Goal: Information Seeking & Learning: Check status

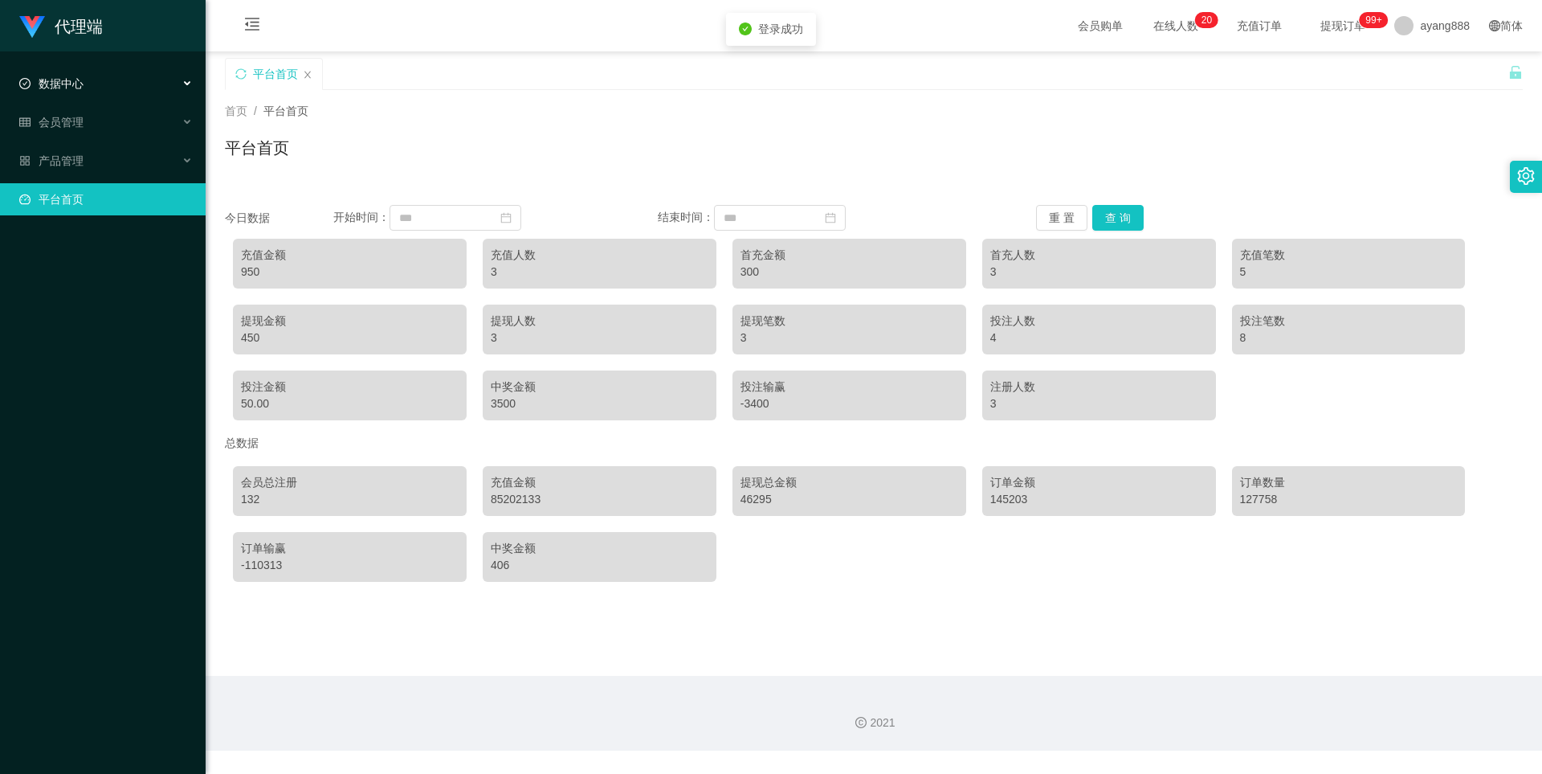
click at [87, 77] on div "数据中心" at bounding box center [103, 83] width 206 height 32
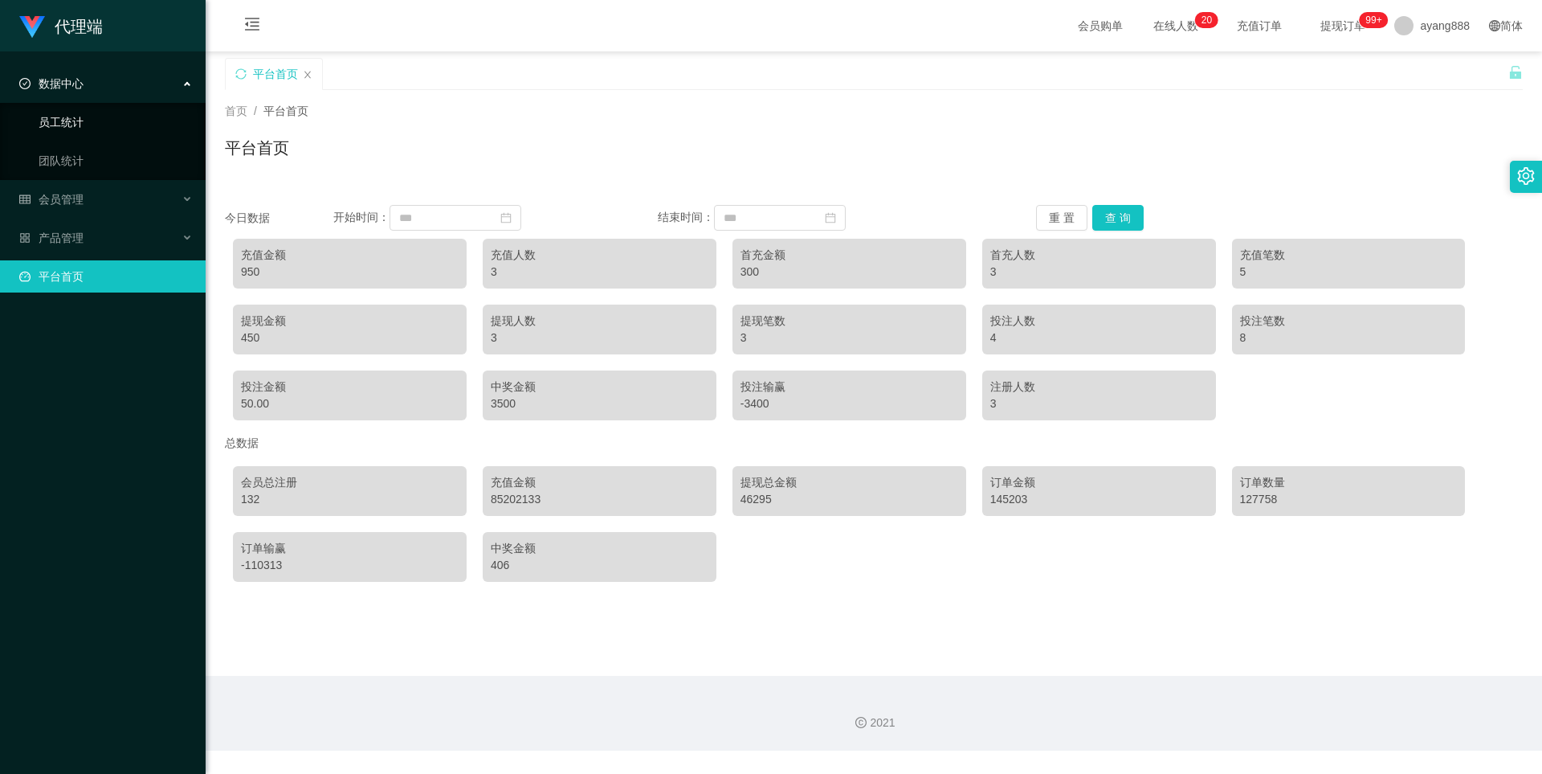
click at [100, 118] on link "员工统计" at bounding box center [116, 122] width 154 height 32
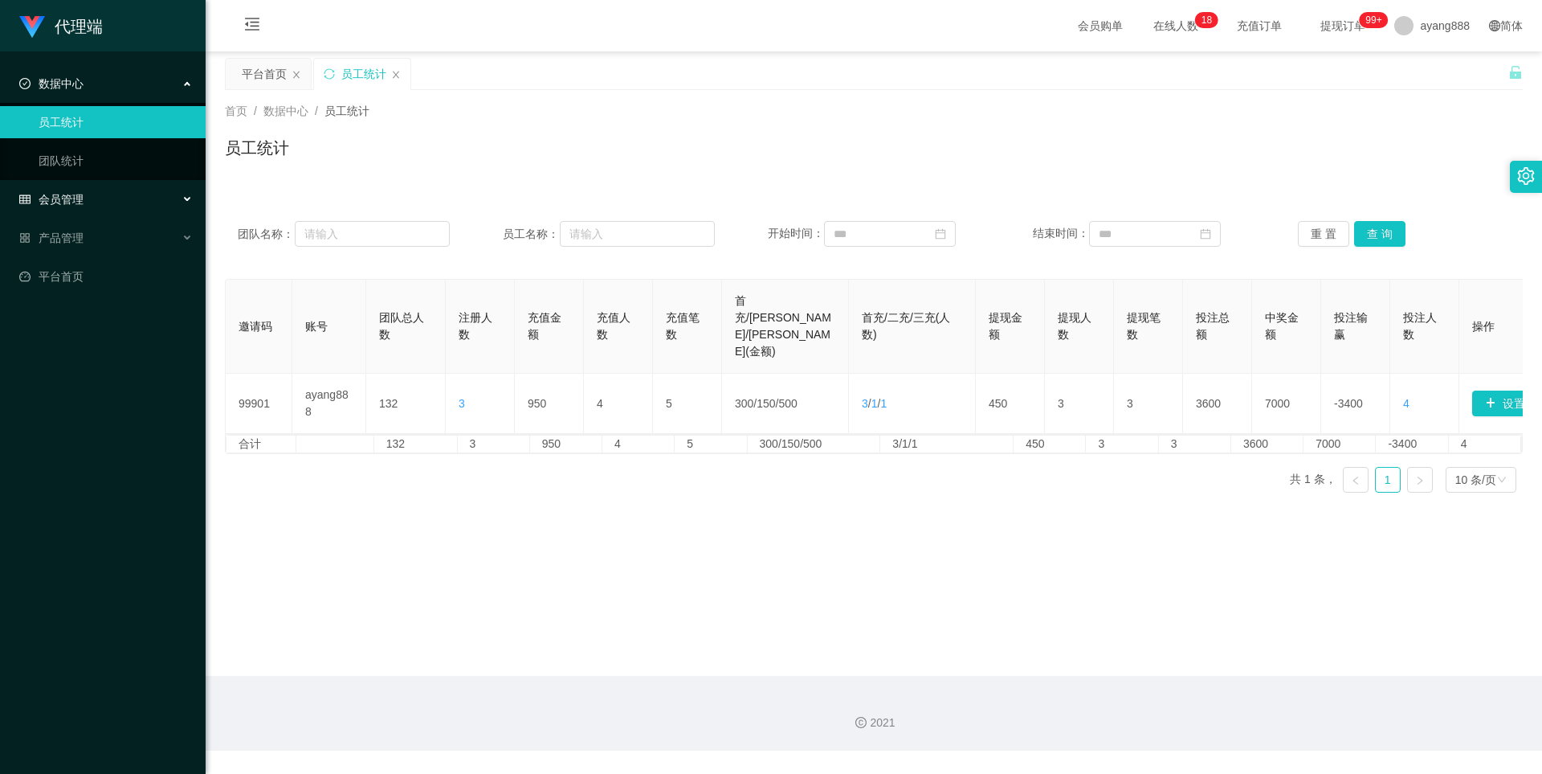
click at [104, 191] on div "会员管理" at bounding box center [103, 199] width 206 height 32
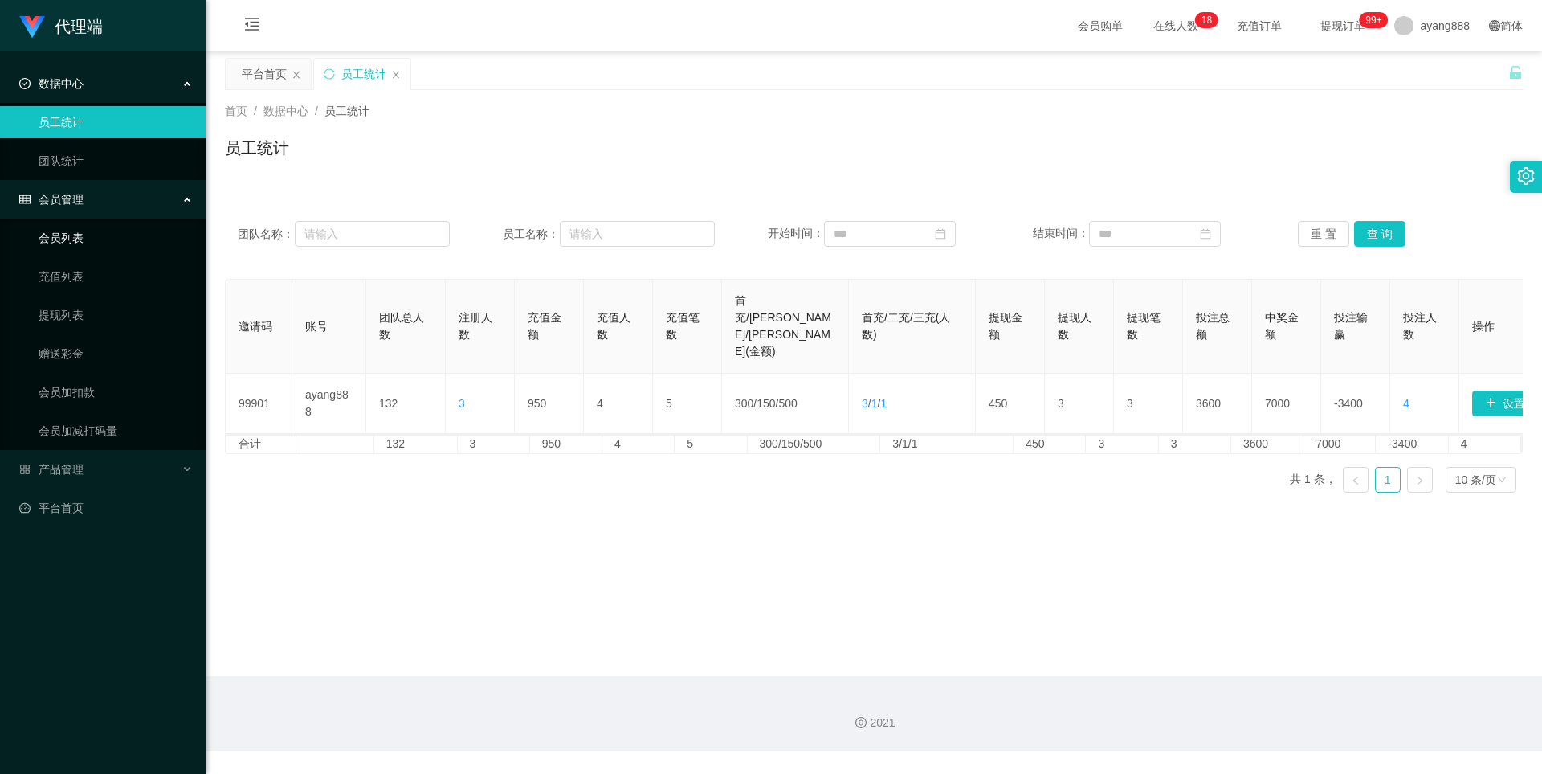
click at [94, 242] on link "会员列表" at bounding box center [116, 238] width 154 height 32
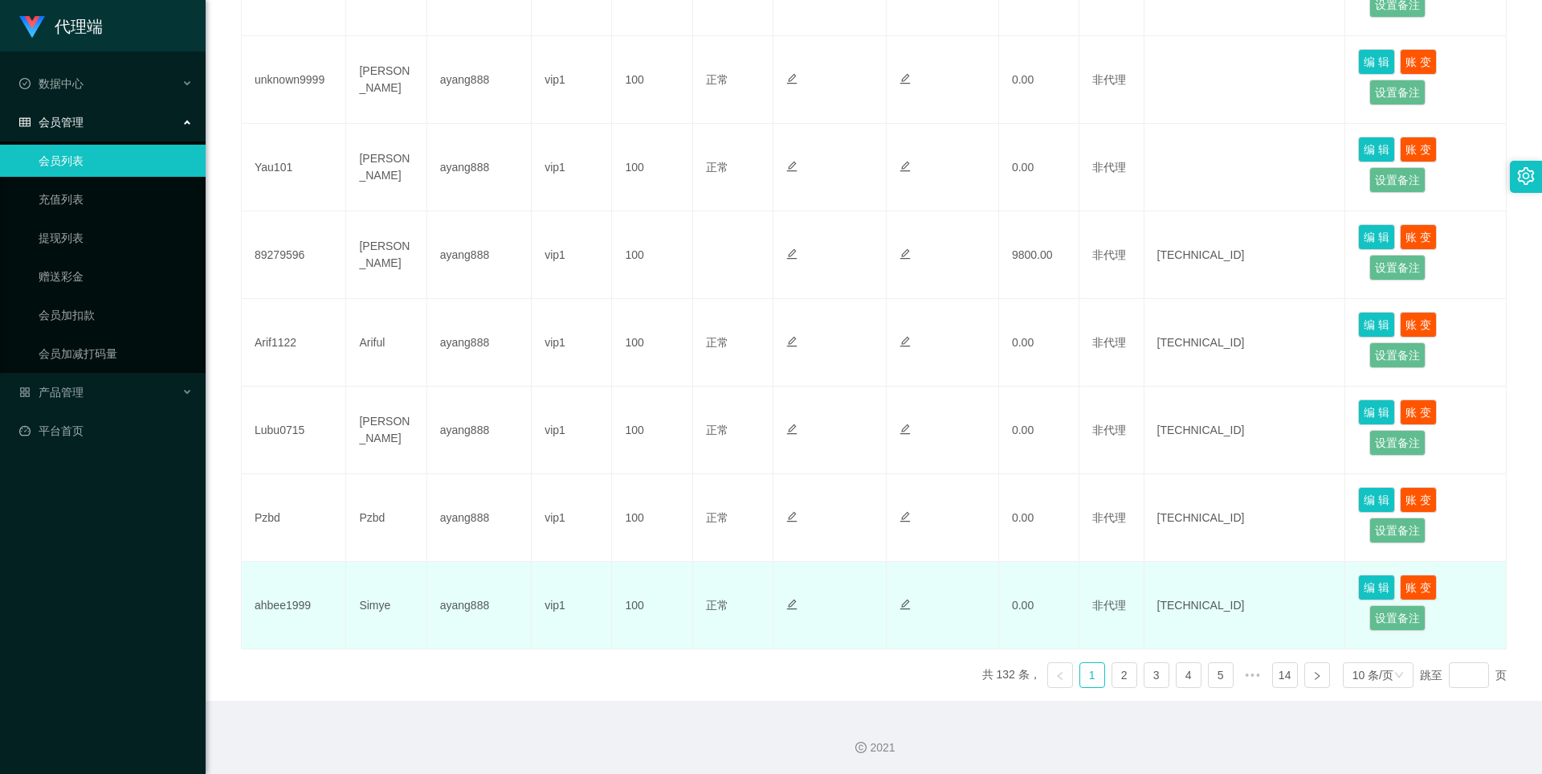
scroll to position [652, 0]
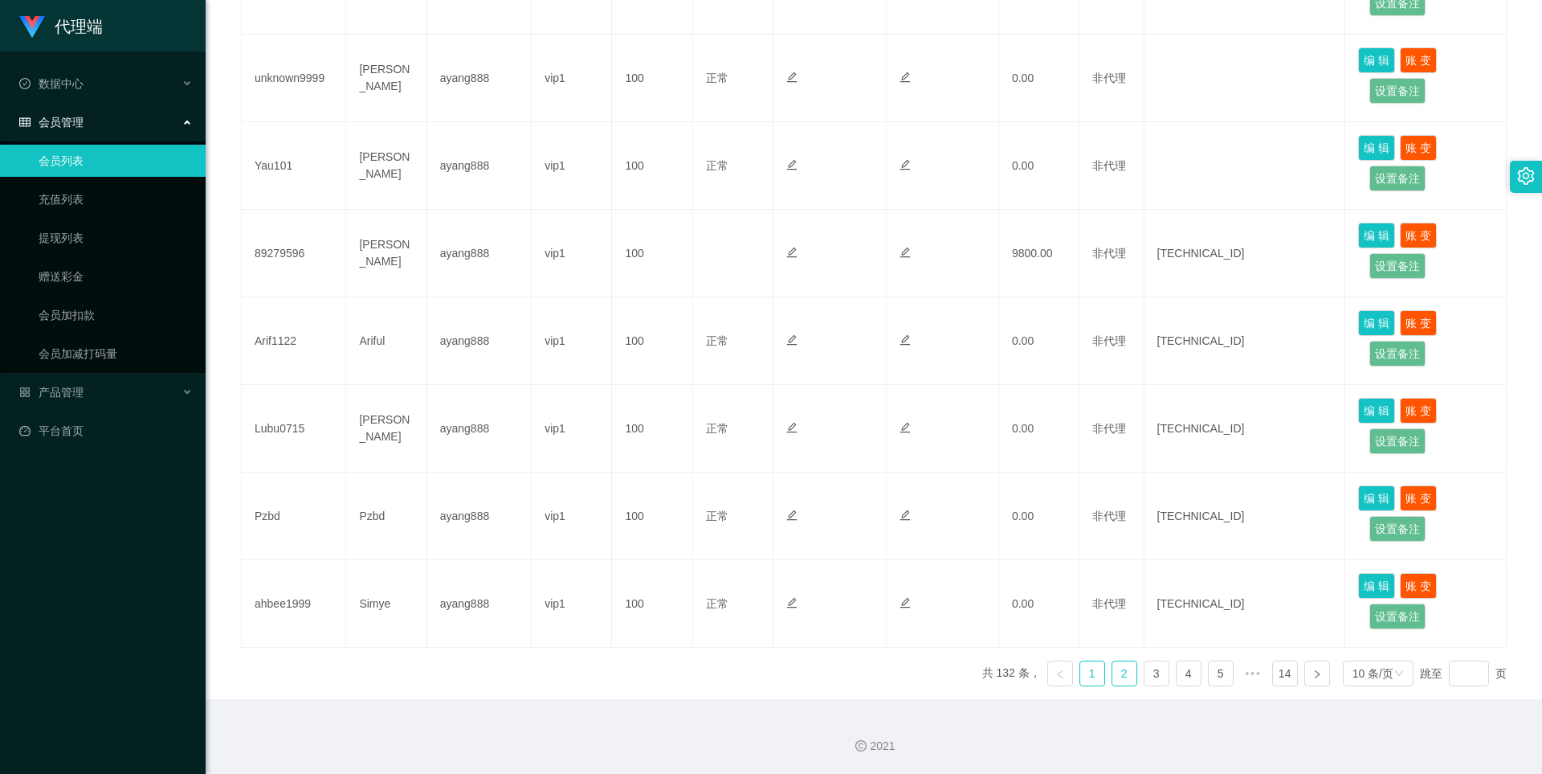
click at [1113, 665] on link "2" at bounding box center [1125, 673] width 24 height 24
click at [1113, 676] on link "2" at bounding box center [1125, 673] width 24 height 24
click at [1061, 676] on link at bounding box center [1061, 673] width 26 height 26
click at [1119, 671] on link "2" at bounding box center [1125, 673] width 24 height 24
click at [1149, 672] on link "3" at bounding box center [1157, 673] width 24 height 24
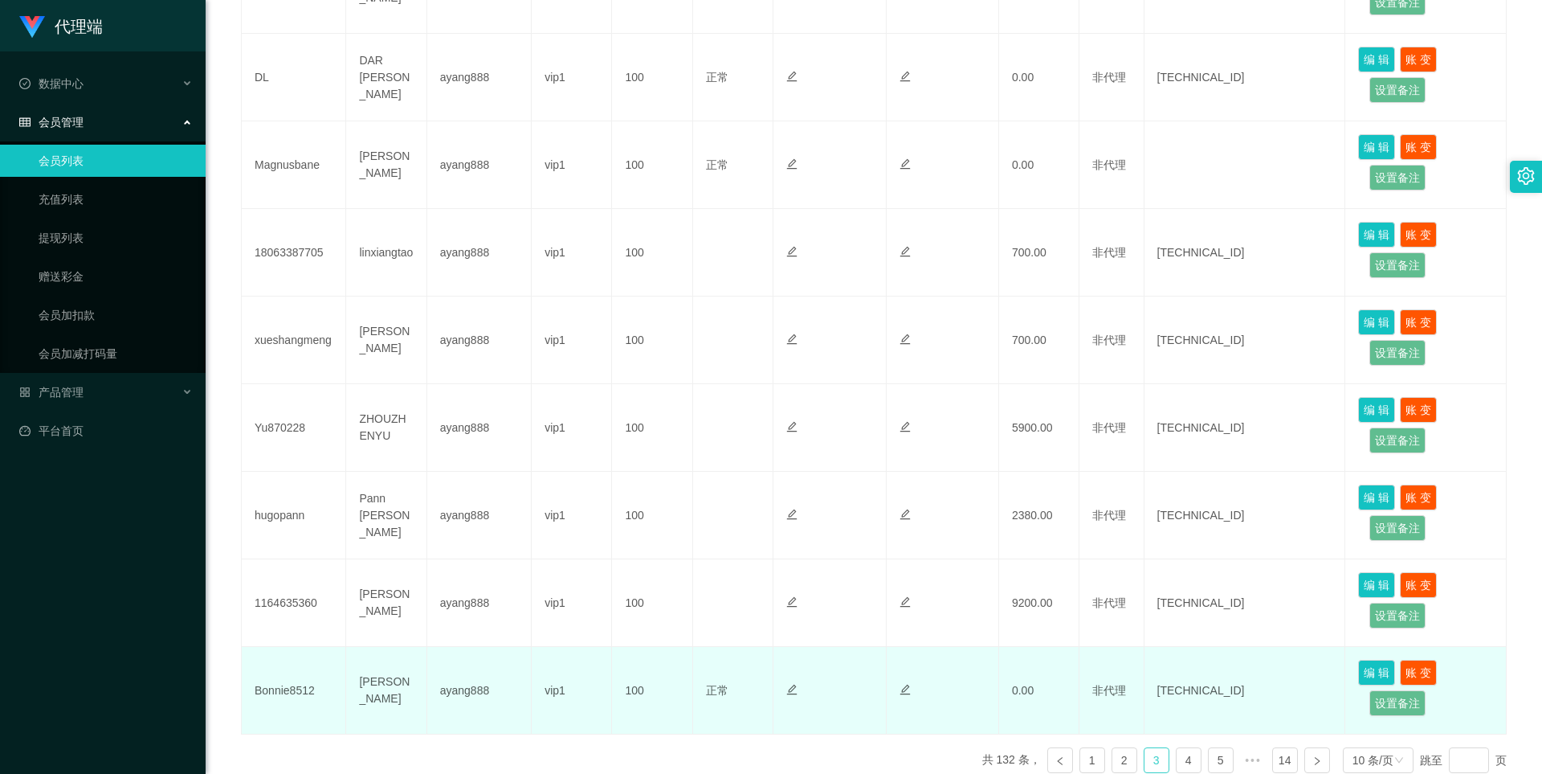
scroll to position [571, 0]
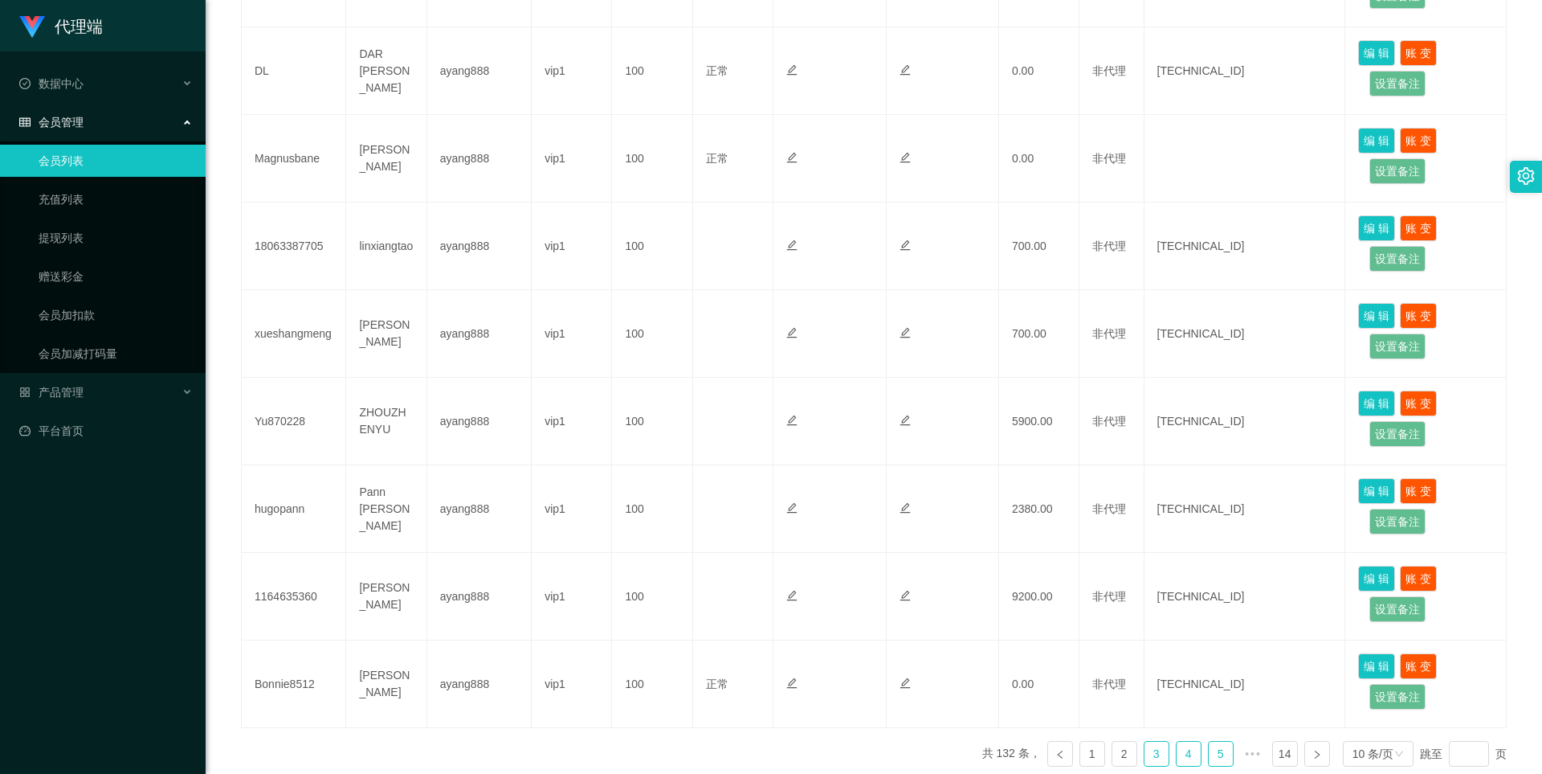
click at [1177, 758] on link "4" at bounding box center [1189, 754] width 24 height 24
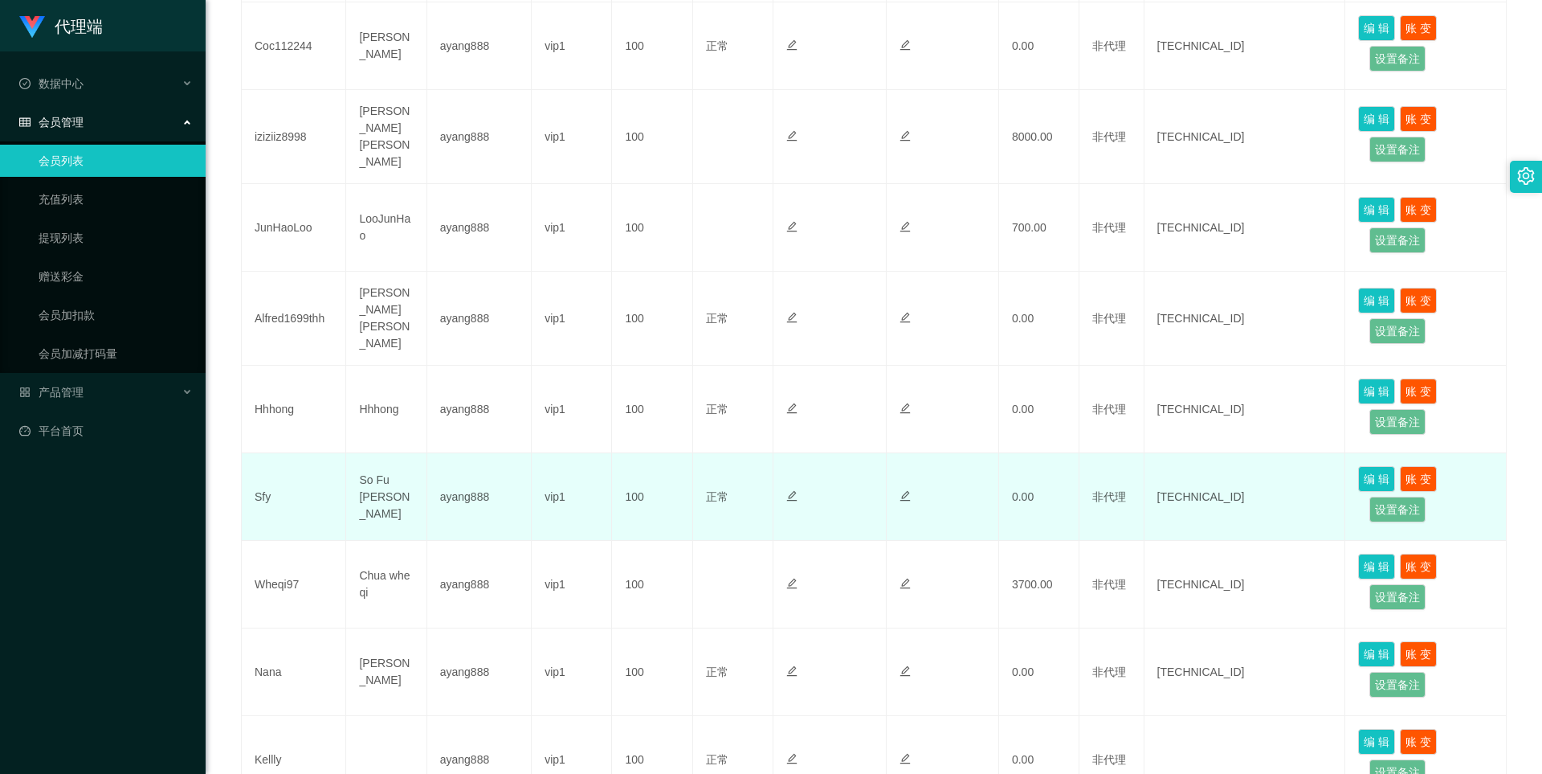
scroll to position [330, 0]
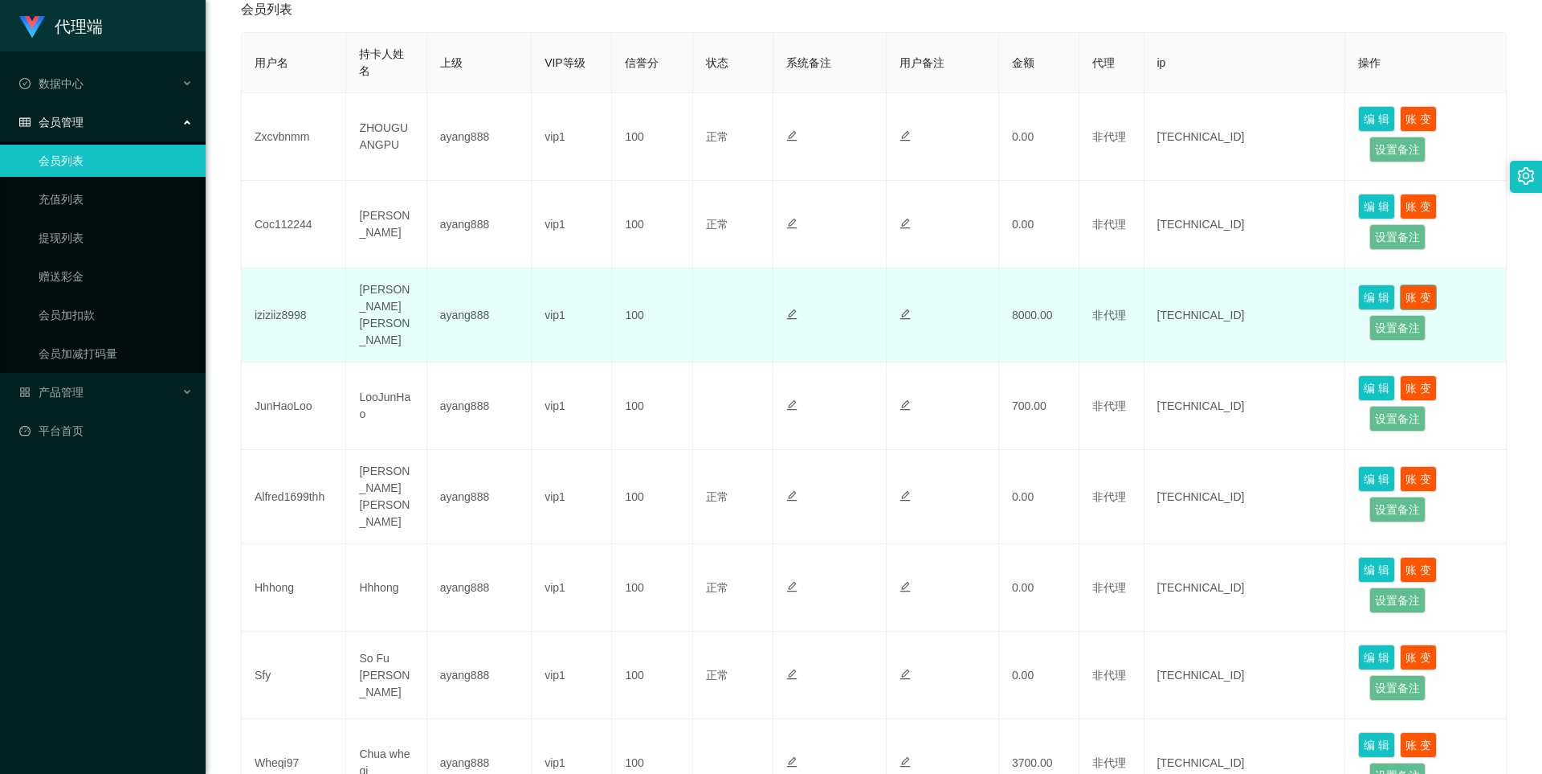
click at [1415, 293] on button "账 变" at bounding box center [1418, 297] width 37 height 26
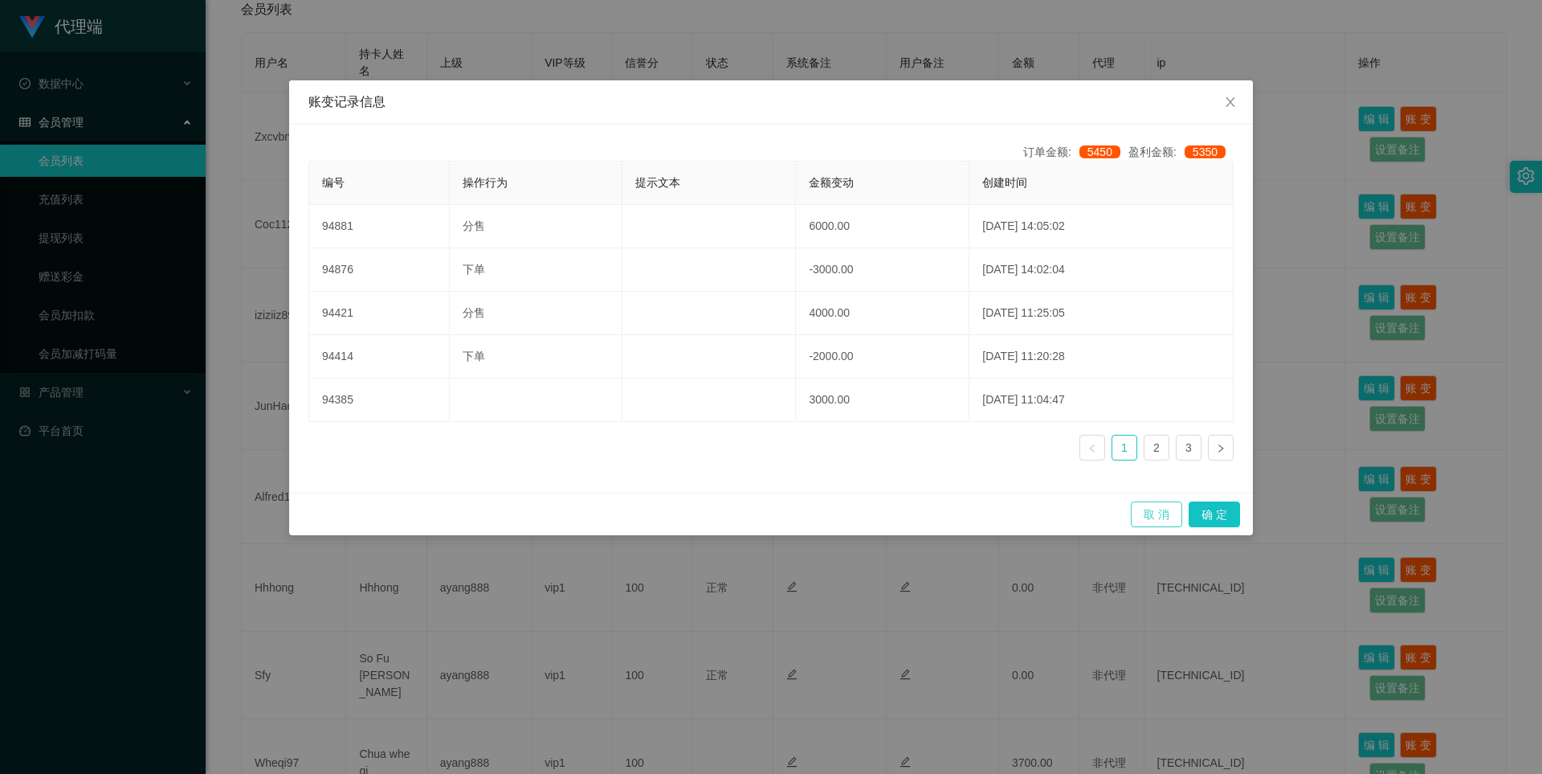
click at [1141, 521] on button "取 消" at bounding box center [1156, 514] width 51 height 26
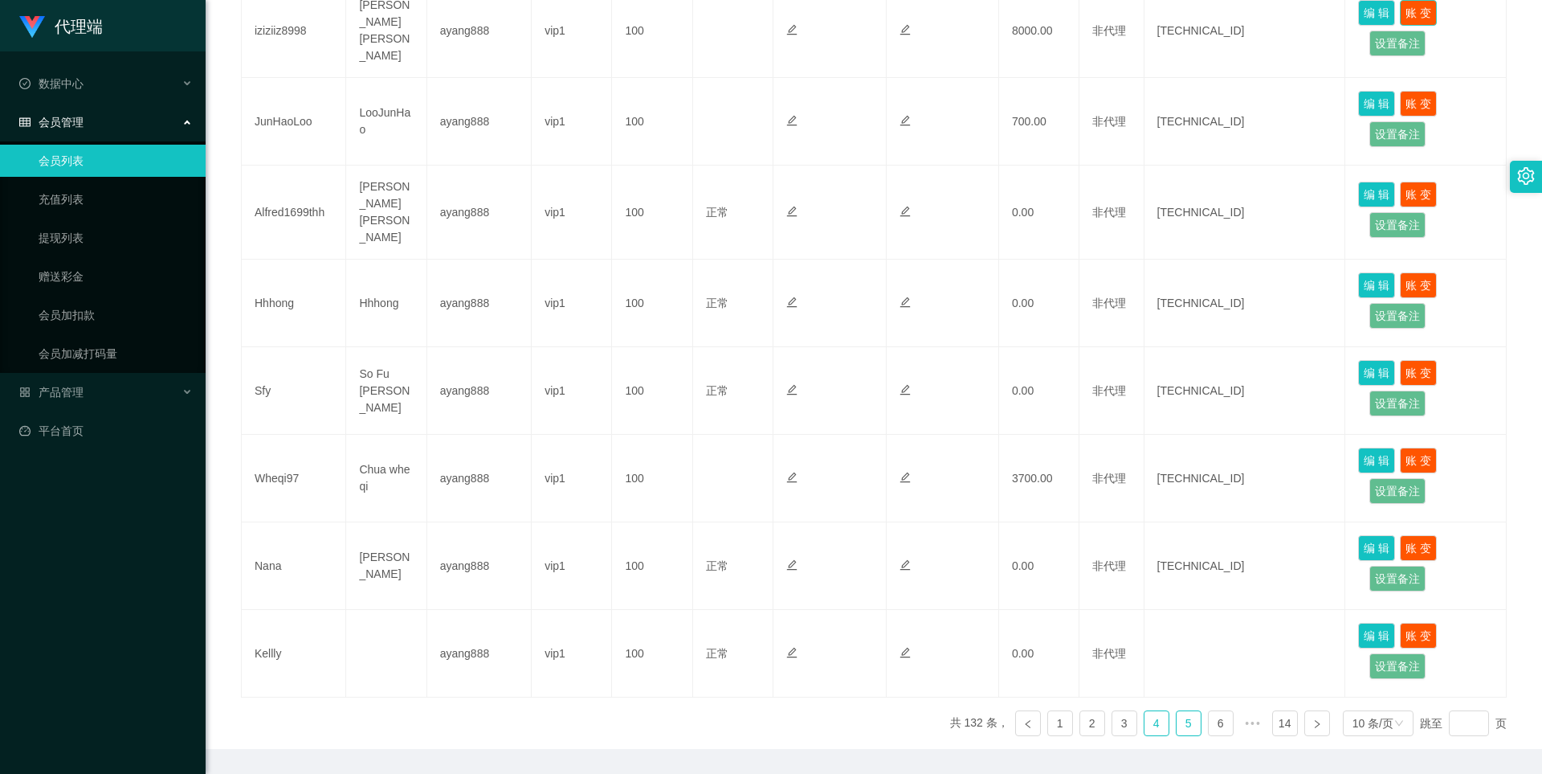
scroll to position [652, 0]
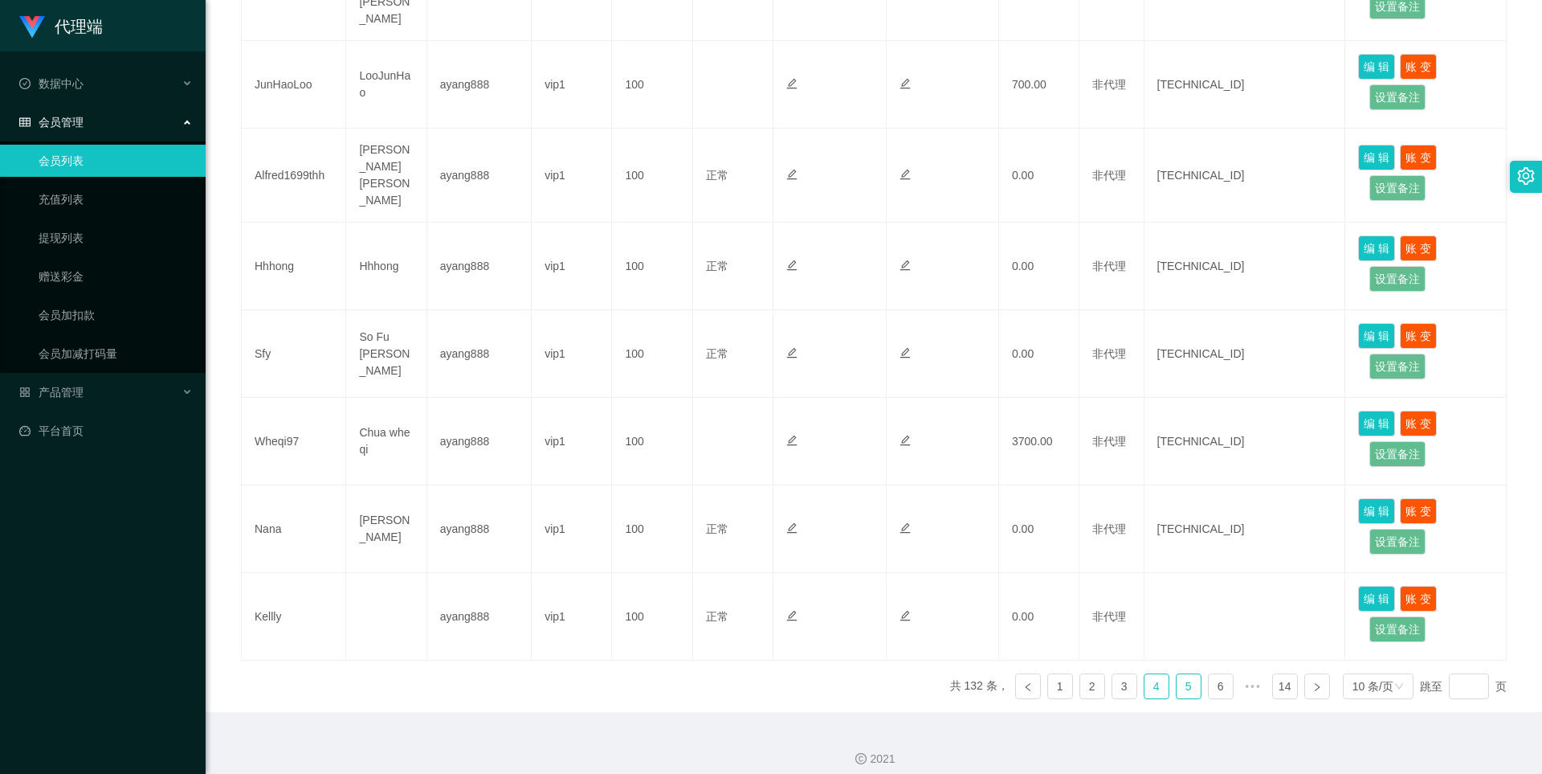
click at [1177, 678] on link "5" at bounding box center [1189, 686] width 24 height 24
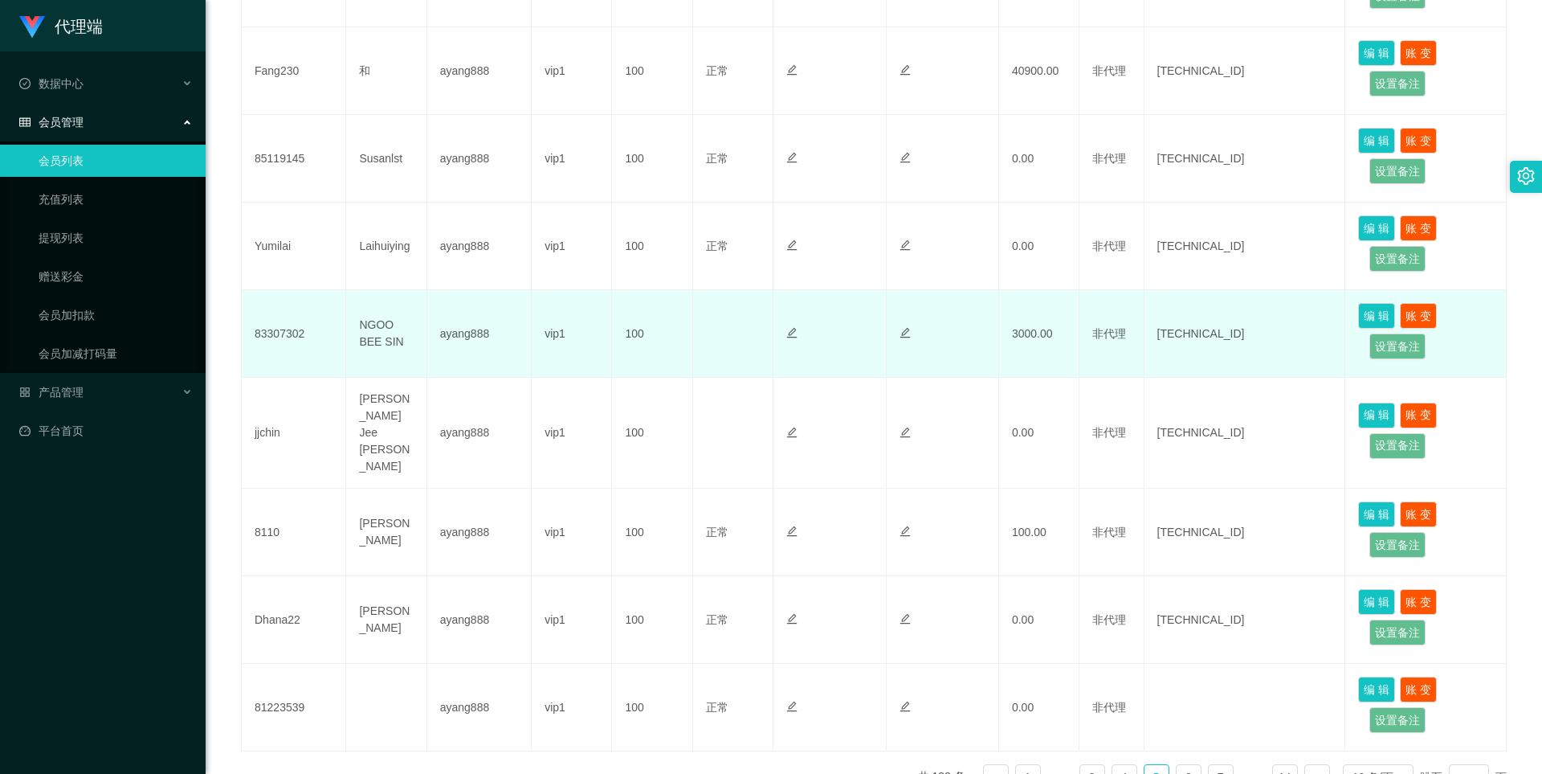
scroll to position [330, 0]
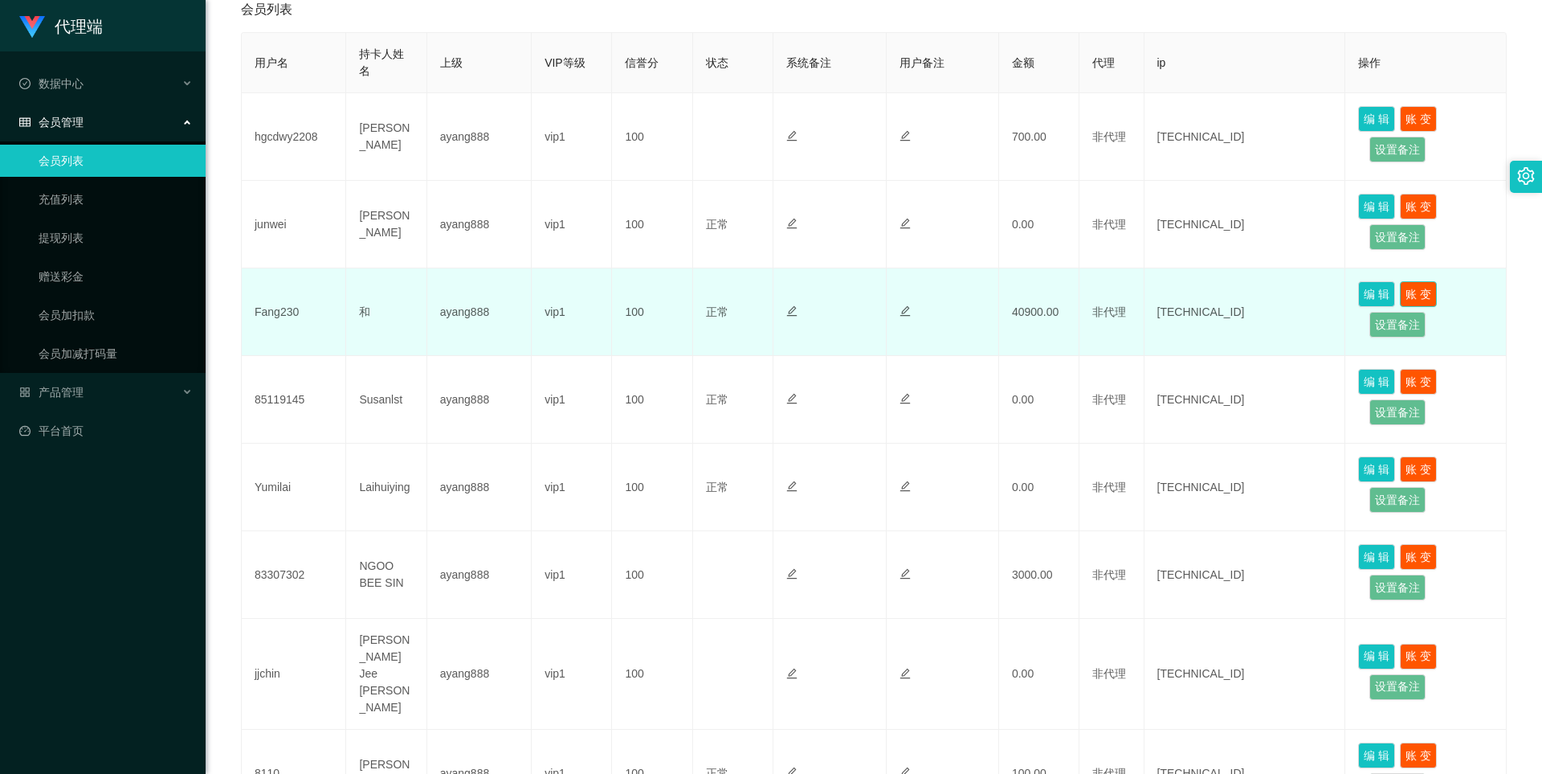
click at [1403, 293] on button "账 变" at bounding box center [1418, 294] width 37 height 26
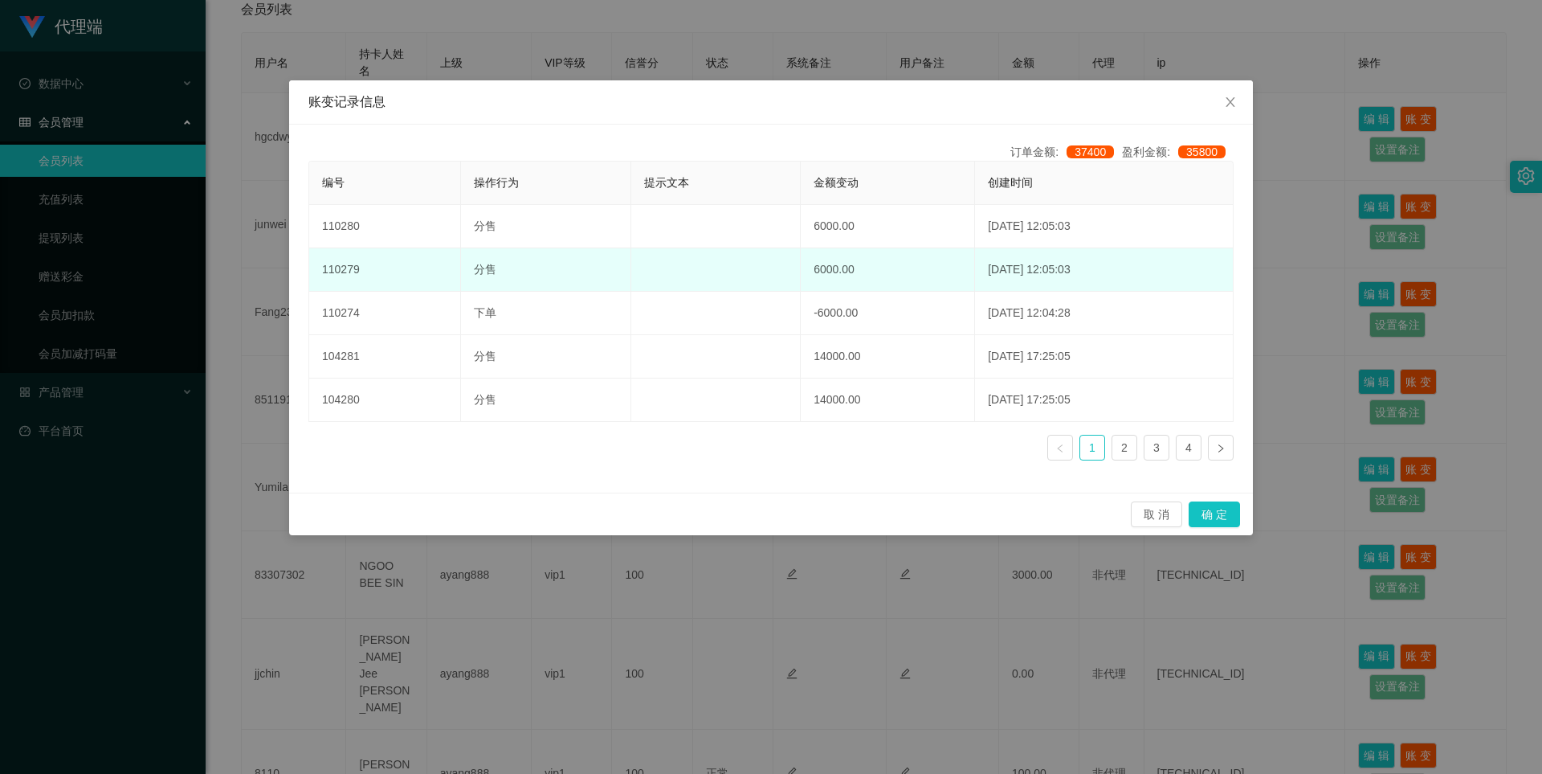
click at [801, 260] on td "6000.00" at bounding box center [888, 269] width 174 height 43
drag, startPoint x: 801, startPoint y: 272, endPoint x: 813, endPoint y: 268, distance: 12.5
click at [813, 268] on td "6000.00" at bounding box center [888, 269] width 174 height 43
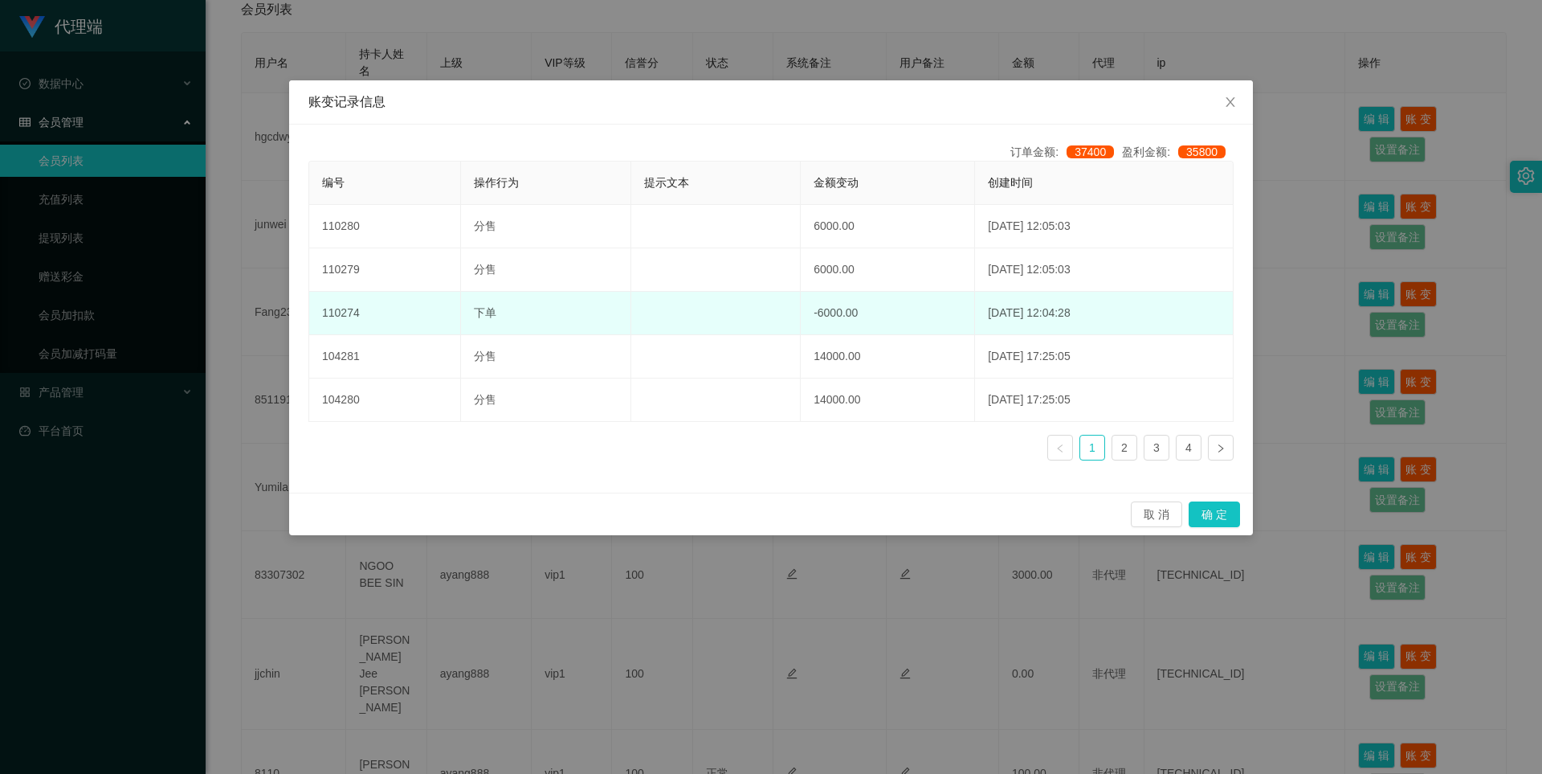
click at [801, 320] on td "-6000.00" at bounding box center [888, 313] width 174 height 43
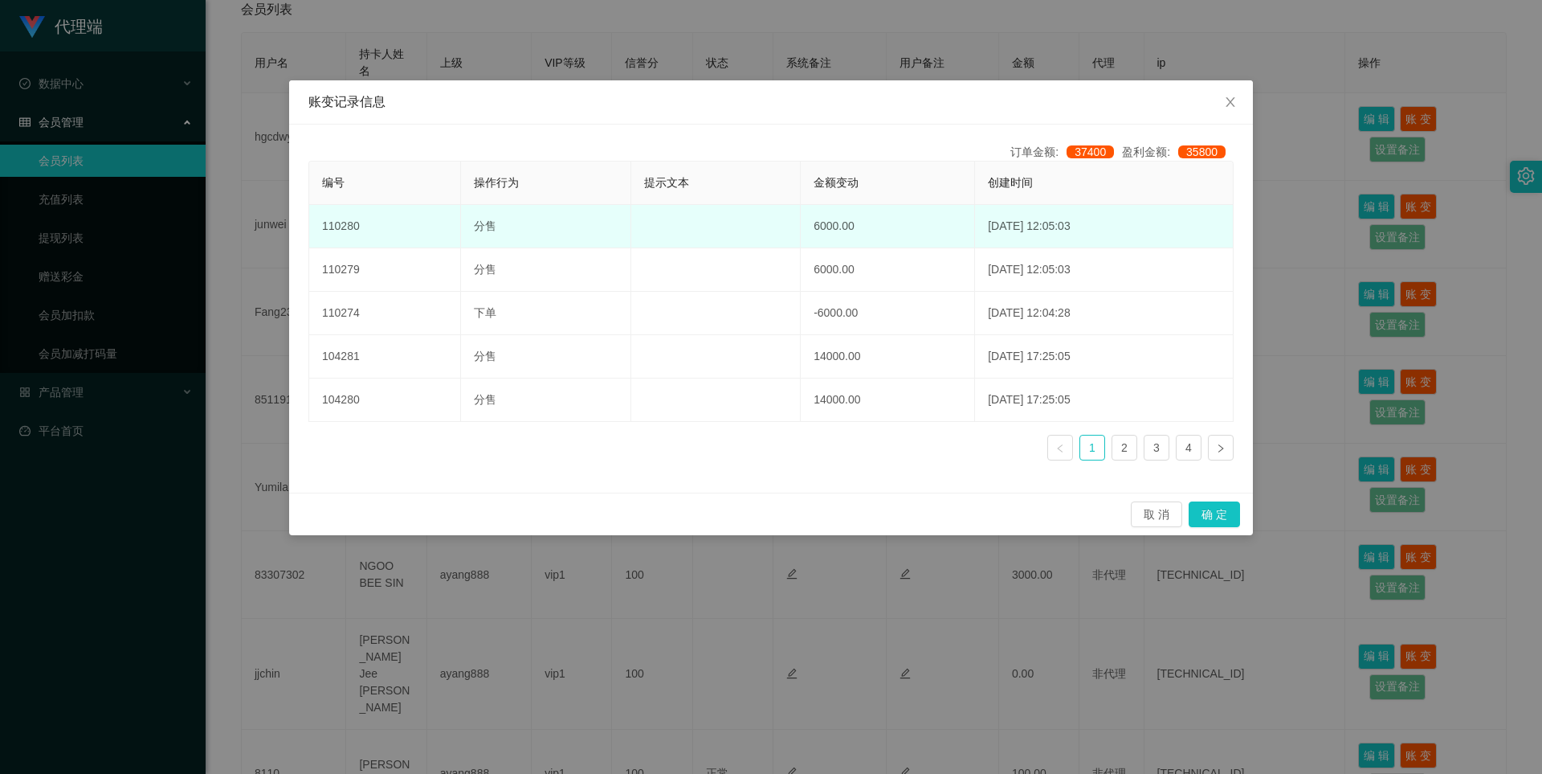
click at [461, 227] on td "分售" at bounding box center [546, 226] width 170 height 43
click at [470, 227] on td "分售" at bounding box center [546, 226] width 170 height 43
drag, startPoint x: 799, startPoint y: 228, endPoint x: 810, endPoint y: 226, distance: 11.5
click at [810, 226] on td "6000.00" at bounding box center [888, 226] width 174 height 43
click at [801, 229] on td "6000.00" at bounding box center [888, 226] width 174 height 43
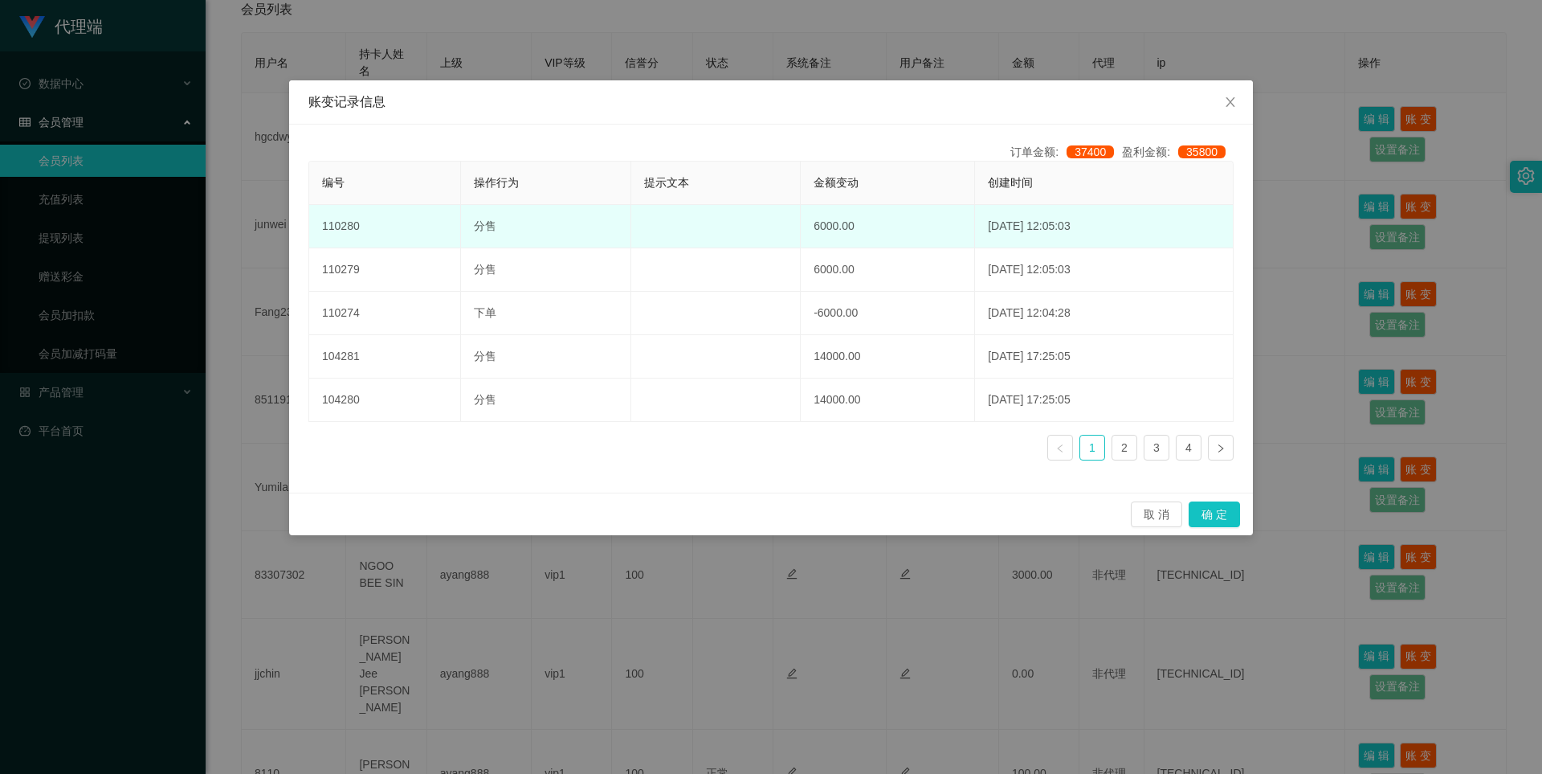
click at [346, 230] on td "110280" at bounding box center [385, 226] width 152 height 43
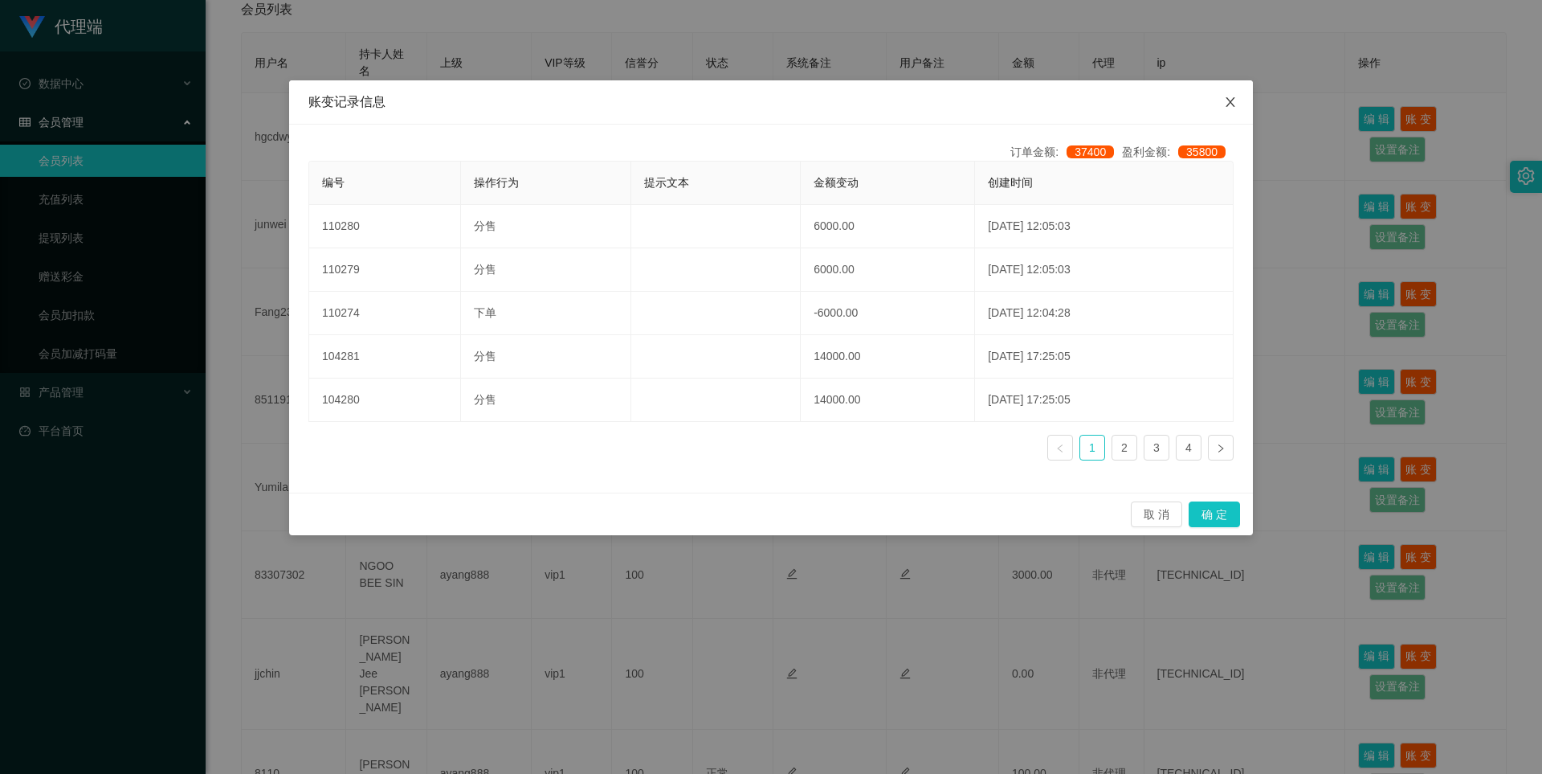
click at [1225, 95] on span "Close" at bounding box center [1230, 102] width 45 height 45
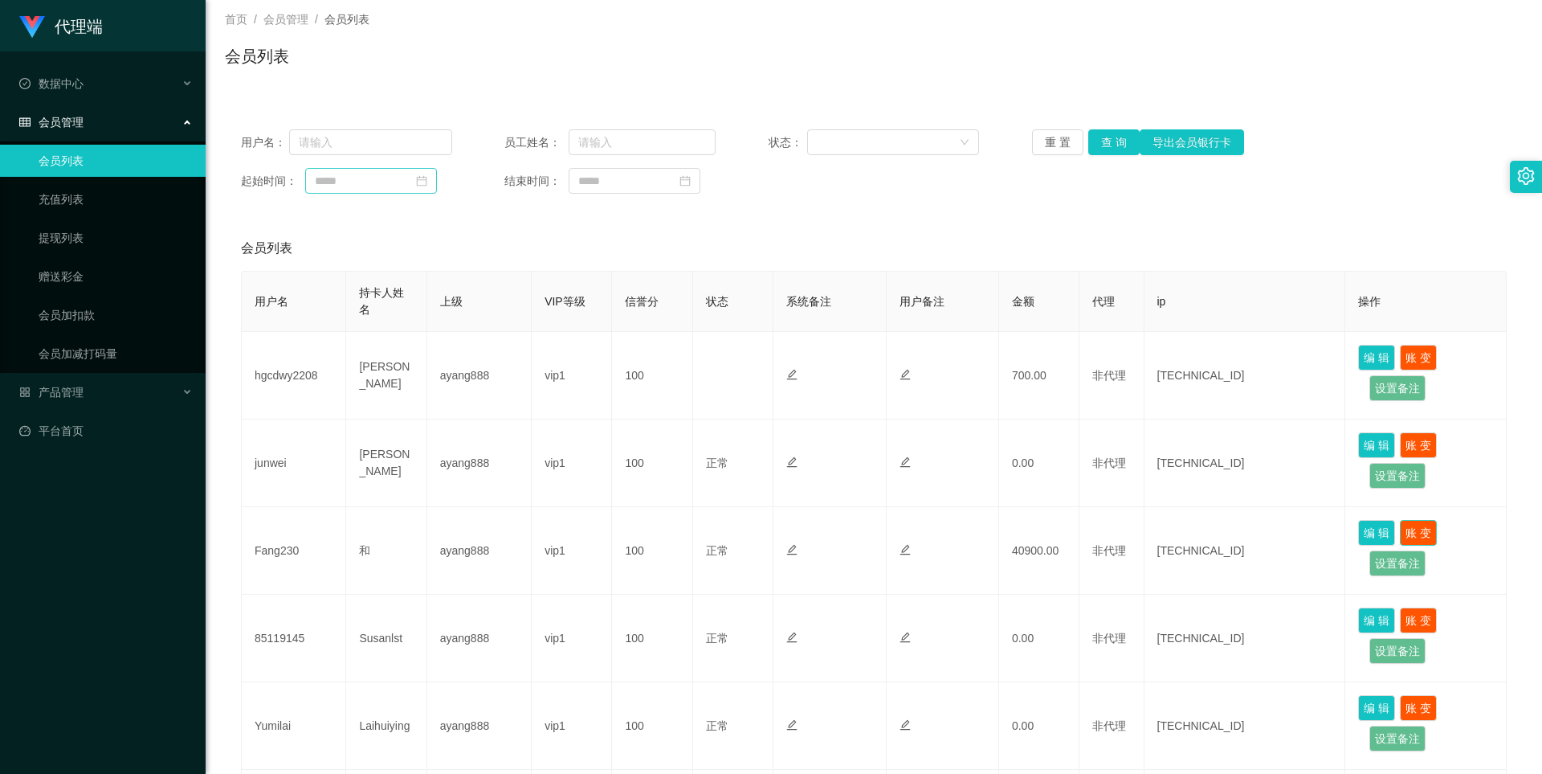
scroll to position [89, 0]
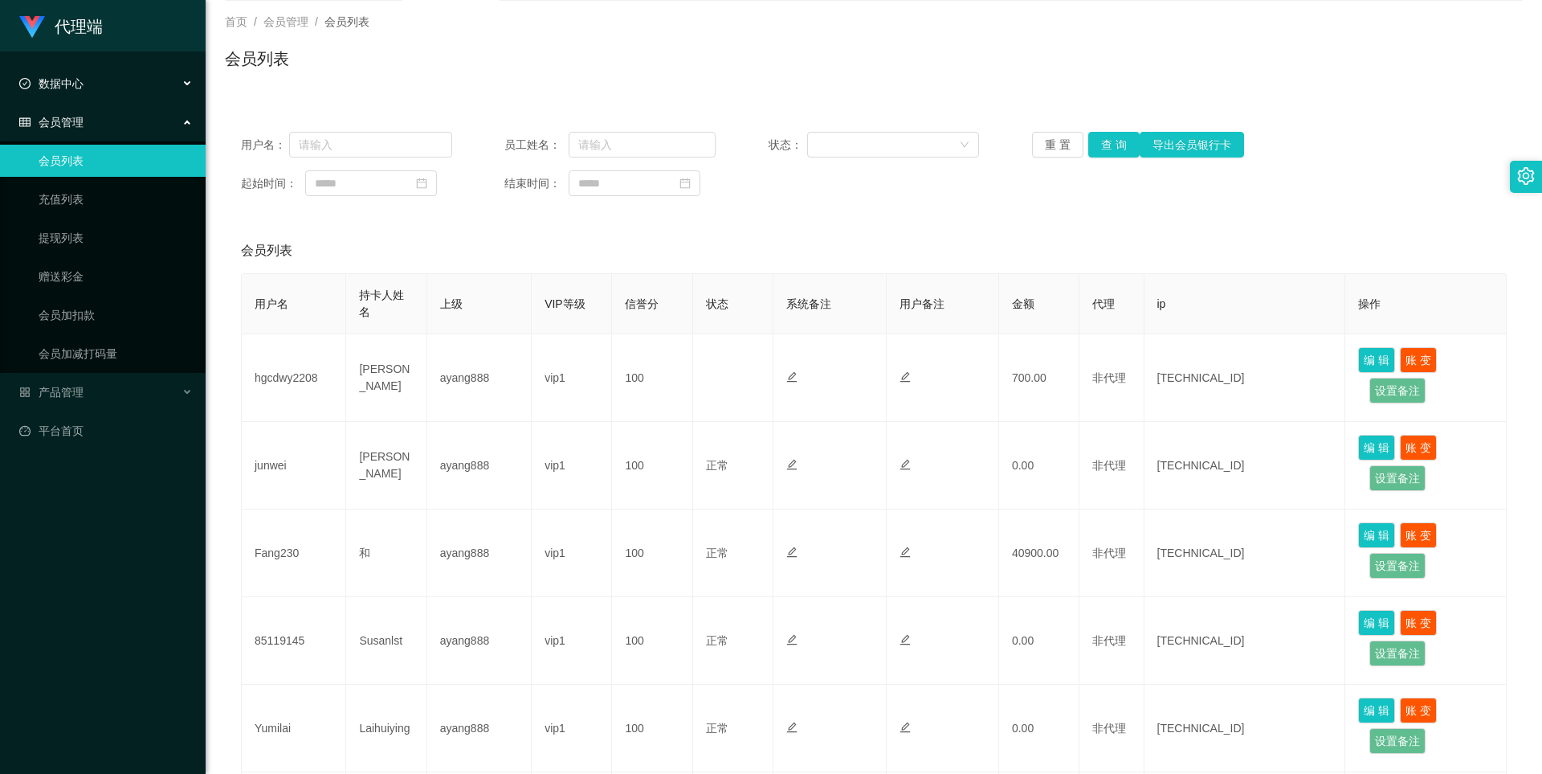
click at [47, 85] on span "数据中心" at bounding box center [51, 83] width 64 height 13
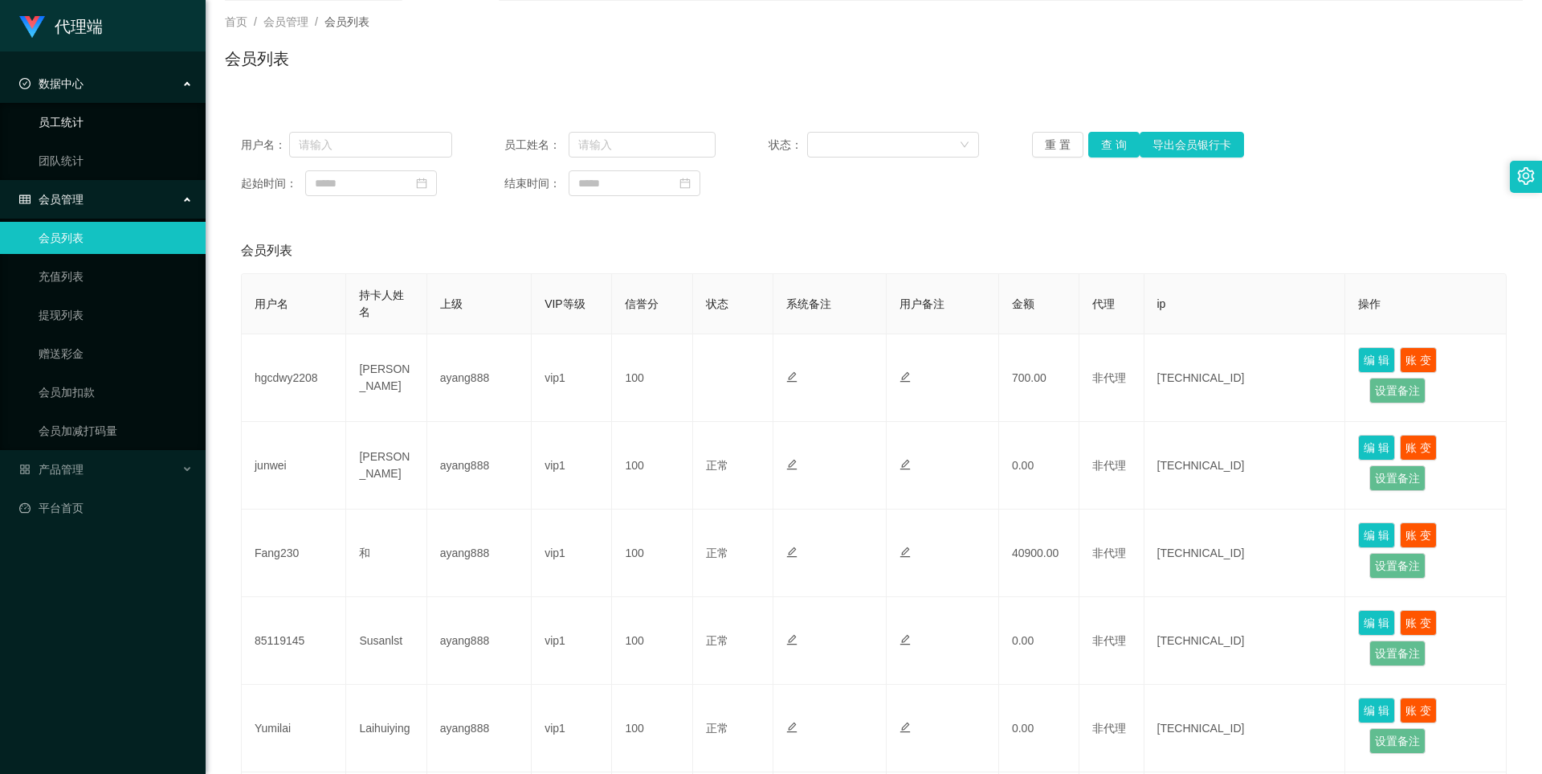
click at [90, 115] on link "员工统计" at bounding box center [116, 122] width 154 height 32
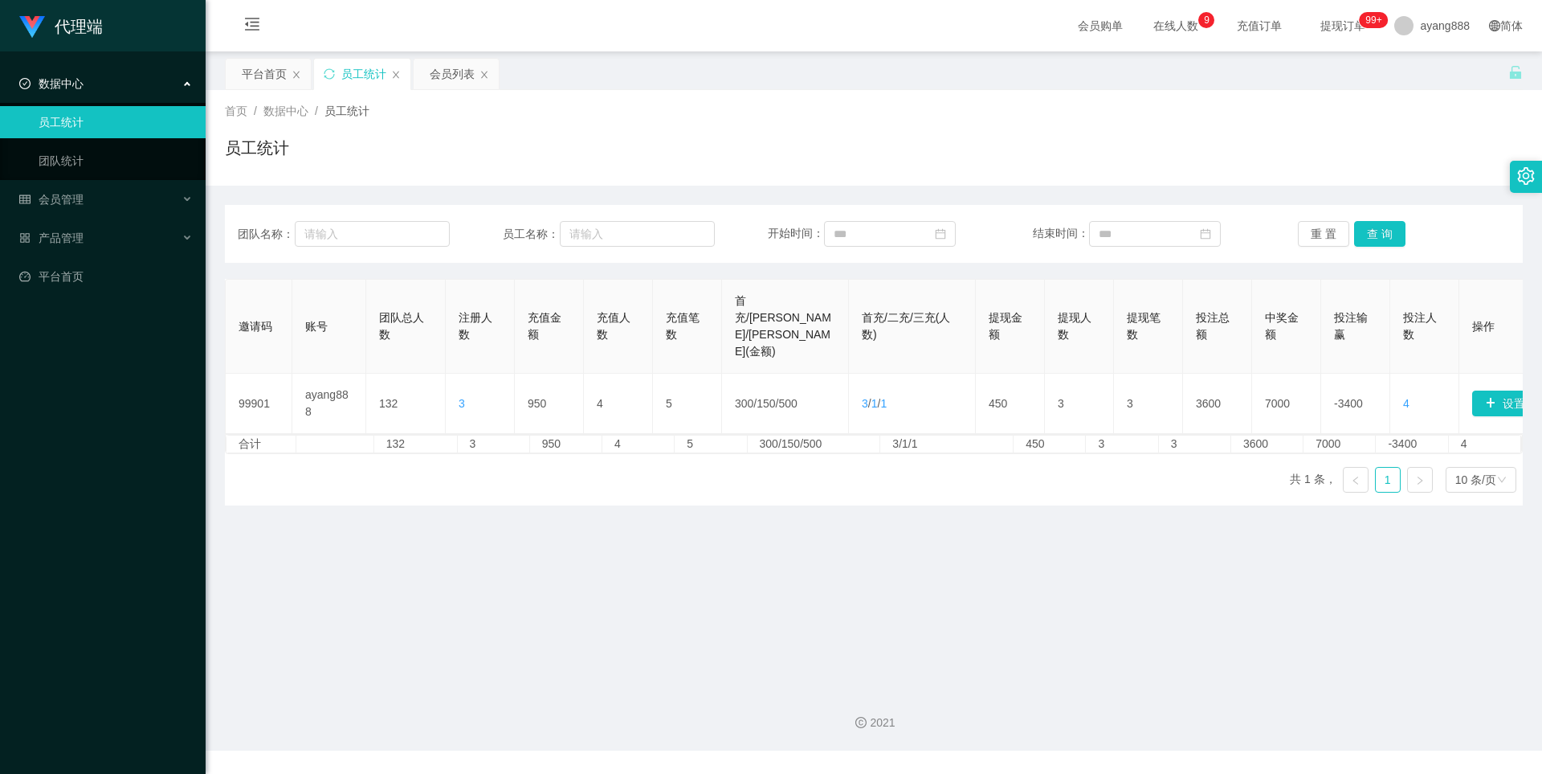
click at [1459, 522] on main "关闭左侧 关闭右侧 关闭其它 刷新页面 平台首页 员工统计 会员列表 首页 / 数据中心 / 员工统计 / 员工统计 团队名称： 员工名称： 开始时间： 结束…" at bounding box center [874, 363] width 1337 height 624
